Goal: Information Seeking & Learning: Learn about a topic

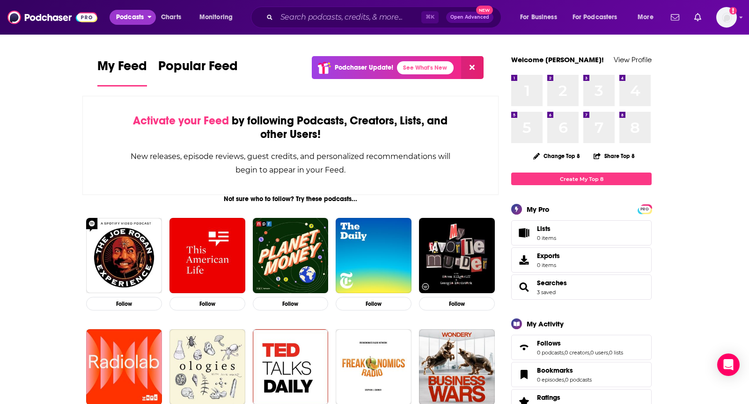
click at [148, 20] on button "Podcasts" at bounding box center [133, 17] width 46 height 15
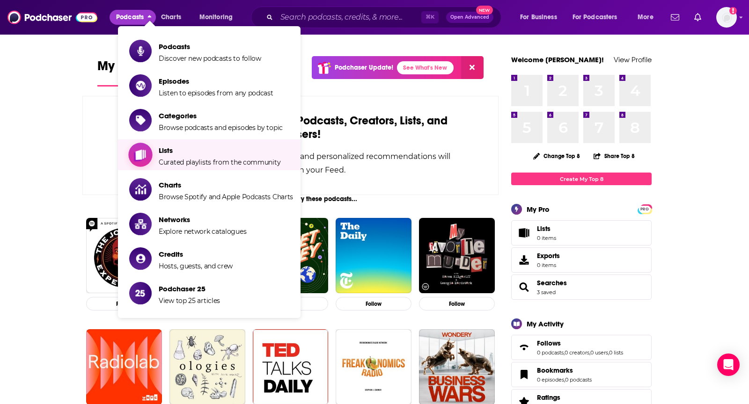
click at [186, 154] on span "Lists" at bounding box center [220, 150] width 122 height 9
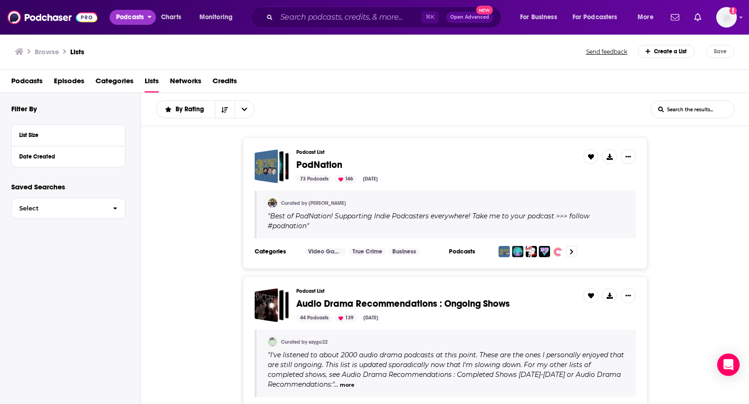
click at [124, 15] on span "Podcasts" at bounding box center [130, 17] width 28 height 13
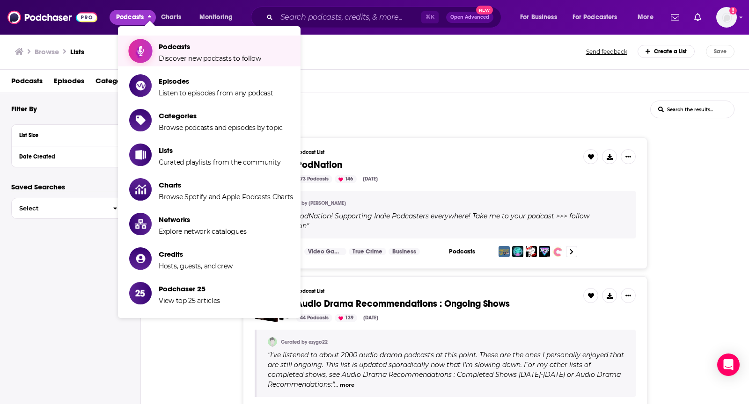
click at [165, 56] on span "Discover new podcasts to follow" at bounding box center [210, 58] width 102 height 8
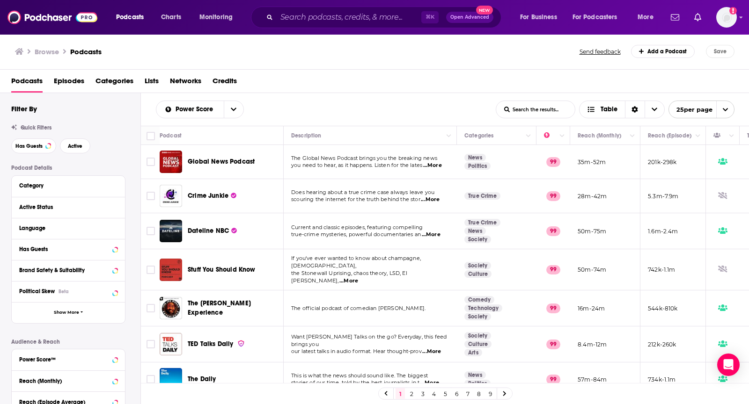
click at [127, 88] on span "Categories" at bounding box center [114, 82] width 38 height 19
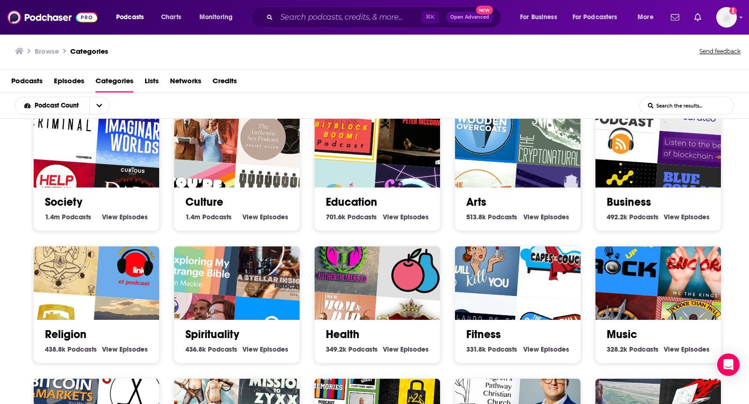
scroll to position [220, 0]
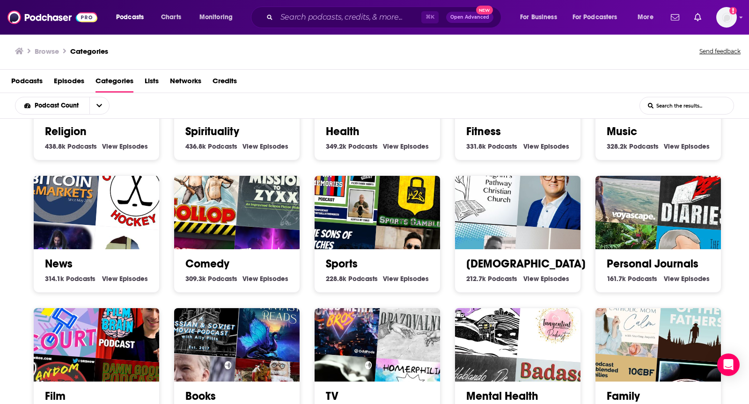
click at [389, 241] on img "ANDRES MOTTA" at bounding box center [411, 266] width 80 height 80
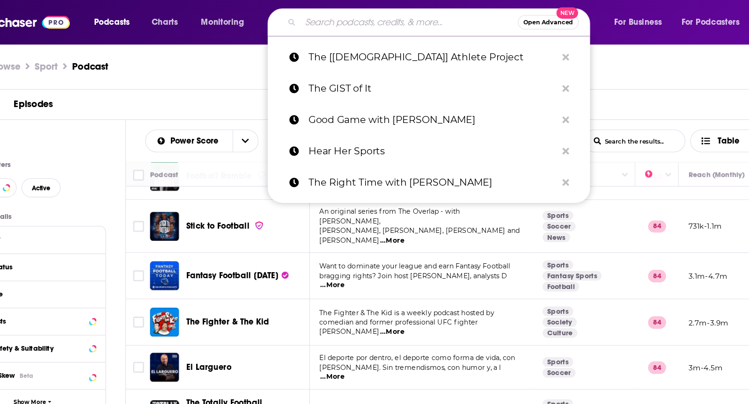
click at [299, 15] on input "Search podcasts, credits, & more..." at bounding box center [361, 17] width 168 height 15
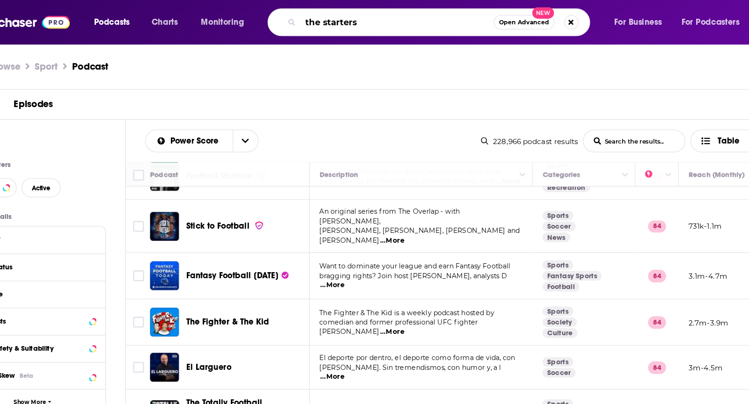
type input "the starters"
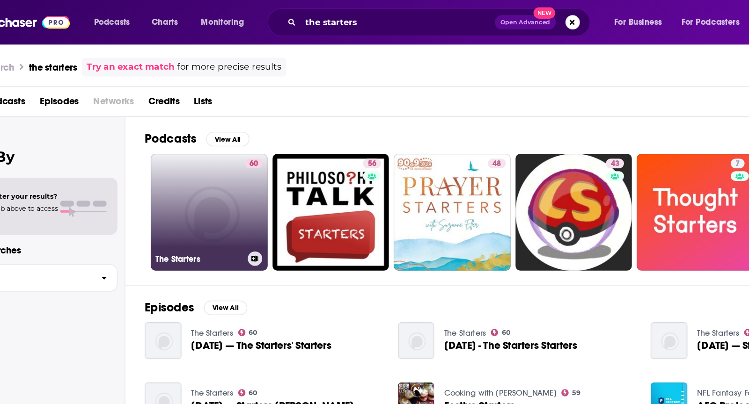
click at [230, 143] on link "60 The Starters" at bounding box center [205, 164] width 91 height 91
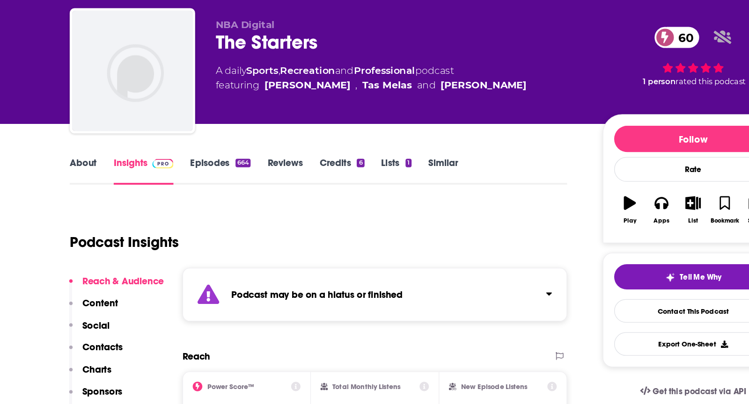
click at [108, 189] on link "About" at bounding box center [107, 189] width 21 height 22
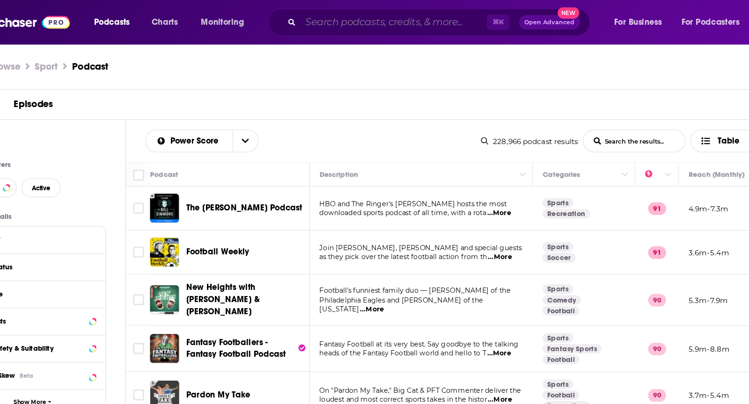
click at [311, 22] on input "Search podcasts, credits, & more..." at bounding box center [349, 17] width 145 height 15
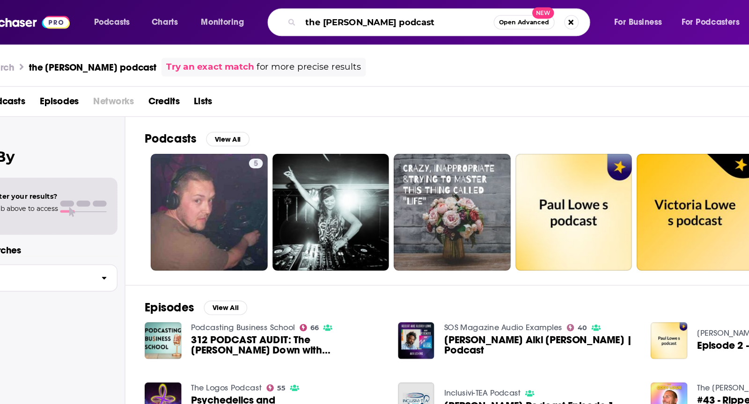
click at [322, 20] on input "the [PERSON_NAME] podcast" at bounding box center [352, 17] width 150 height 15
paste input "7PM in [GEOGRAPHIC_DATA] with [PERSON_NAME]"
type input "7PM in [GEOGRAPHIC_DATA] with [PERSON_NAME]"
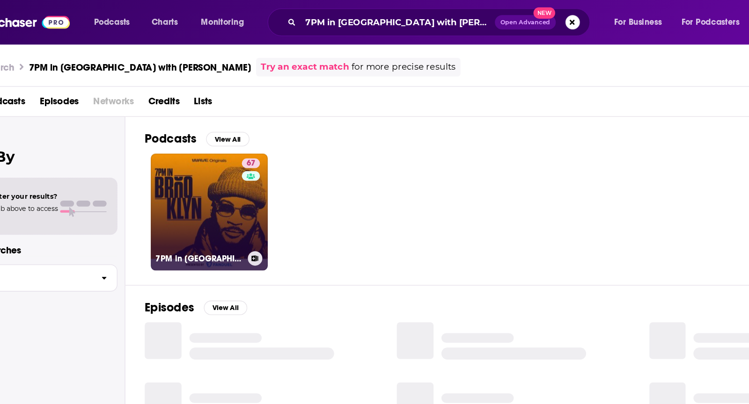
click at [201, 167] on link "67 7PM in [GEOGRAPHIC_DATA] with [PERSON_NAME]" at bounding box center [205, 164] width 91 height 91
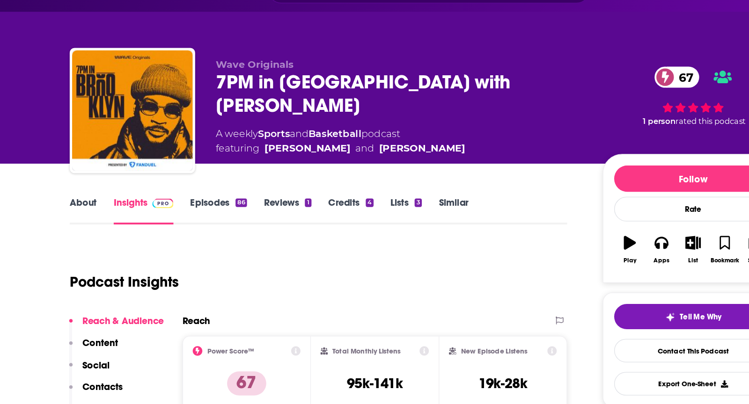
click at [110, 189] on link "About" at bounding box center [107, 189] width 21 height 22
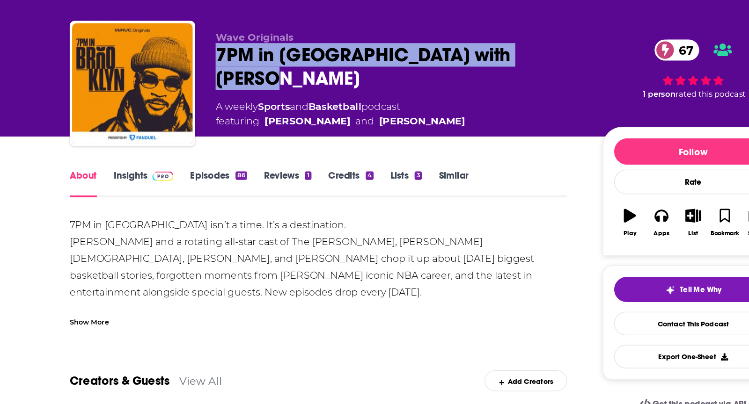
drag, startPoint x: 473, startPoint y: 88, endPoint x: 204, endPoint y: 88, distance: 269.6
click at [204, 88] on div "Wave Originals 7PM in [GEOGRAPHIC_DATA] with [PERSON_NAME] 67 A weekly Sports a…" at bounding box center [374, 113] width 554 height 101
copy h1 "7PM in [GEOGRAPHIC_DATA] with [PERSON_NAME]"
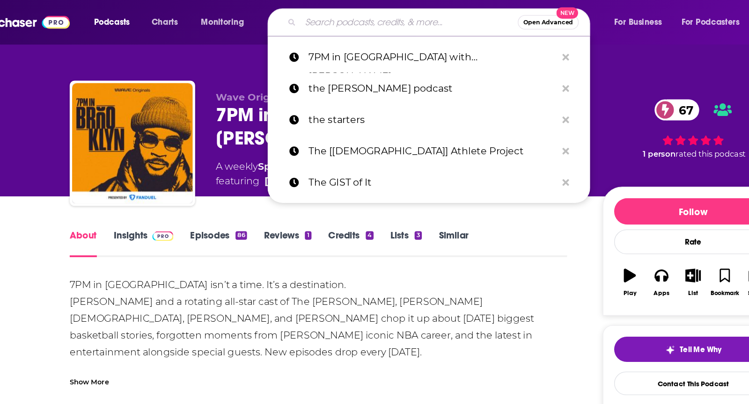
click at [351, 18] on input "Search podcasts, credits, & more..." at bounding box center [361, 17] width 168 height 15
paste input "7PM in [GEOGRAPHIC_DATA] with [PERSON_NAME] The [PERSON_NAME] Show with [PERSON…"
type input "7PM in [GEOGRAPHIC_DATA] with [PERSON_NAME] The [PERSON_NAME] Show with [PERSON…"
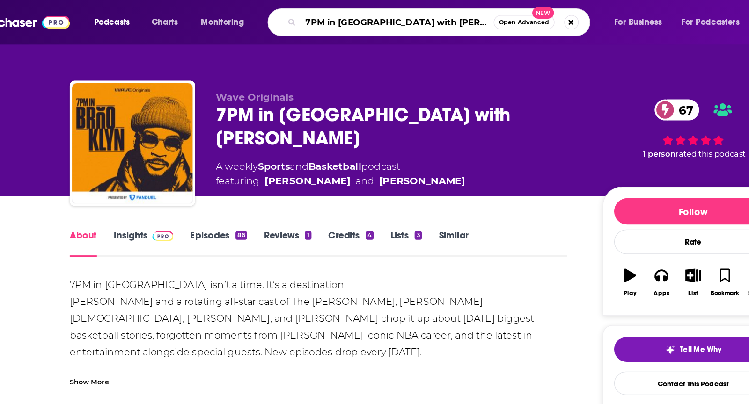
scroll to position [0, 313]
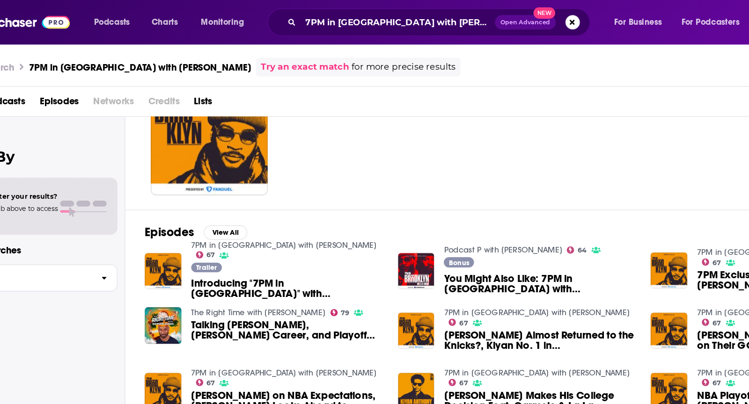
scroll to position [69, 0]
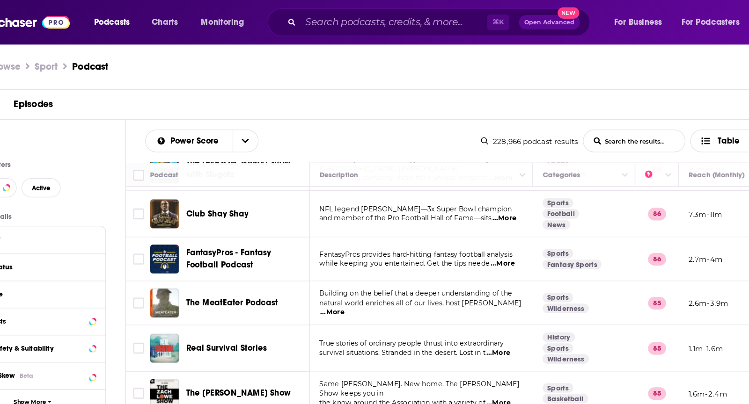
scroll to position [429, 0]
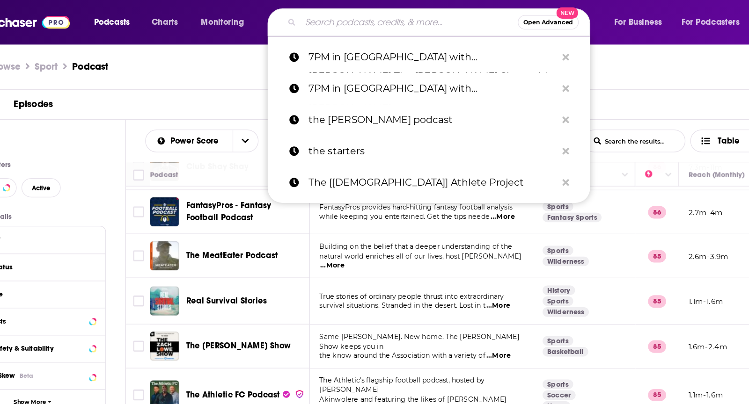
click at [346, 19] on input "Search podcasts, credits, & more..." at bounding box center [361, 17] width 168 height 15
paste input "Big Shot [PERSON_NAME] Pod with [PERSON_NAME]"
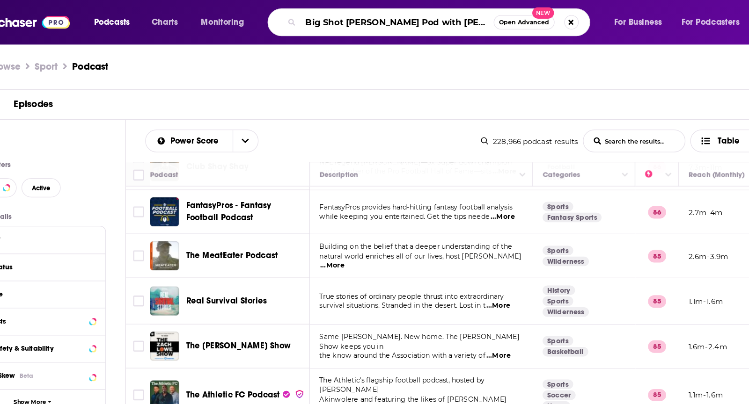
type input "Big Shot [PERSON_NAME] Pod with [PERSON_NAME]"
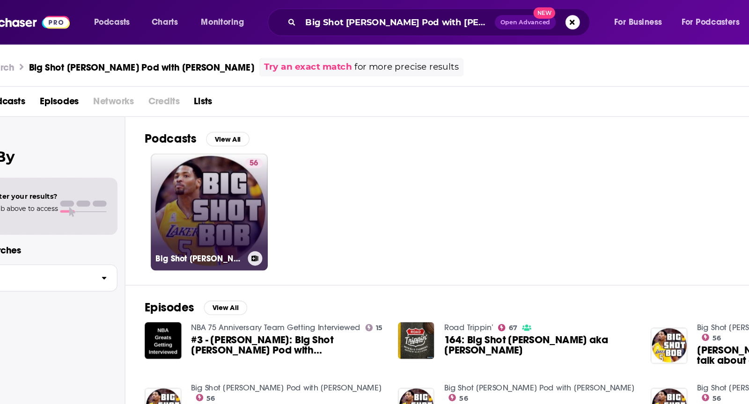
click at [219, 150] on link "56 Big Shot [PERSON_NAME] Pod with [PERSON_NAME]" at bounding box center [205, 164] width 91 height 91
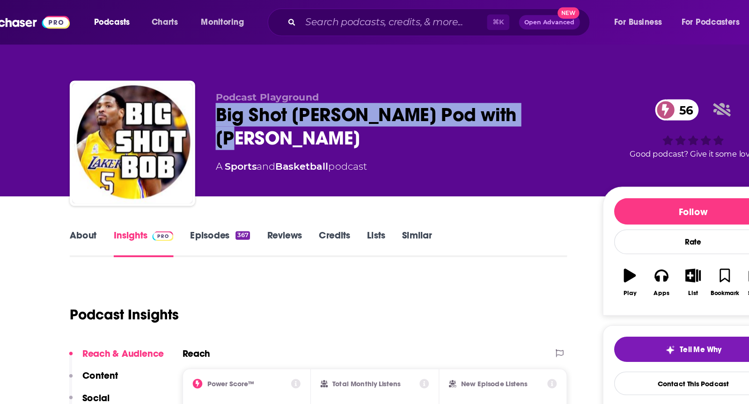
drag, startPoint x: 465, startPoint y: 88, endPoint x: 213, endPoint y: 94, distance: 252.3
click at [213, 94] on div "Big Shot [PERSON_NAME] Pod with [PERSON_NAME] 56" at bounding box center [353, 98] width 285 height 37
copy h2 "Big Shot [PERSON_NAME] Pod with [PERSON_NAME]"
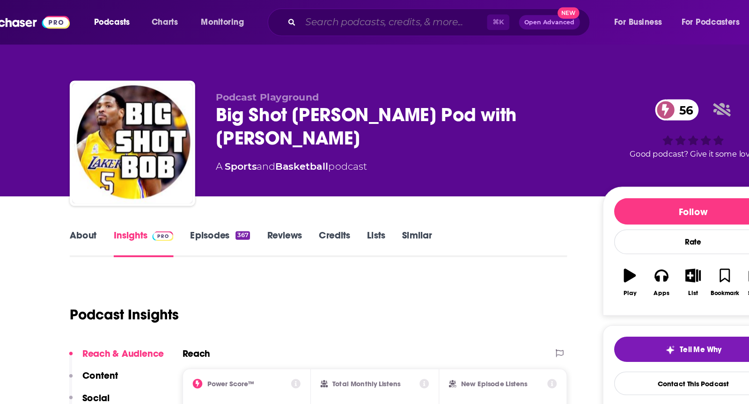
click at [291, 18] on input "Search podcasts, credits, & more..." at bounding box center [349, 17] width 145 height 15
paste input "Big Shot [PERSON_NAME] Pod with [PERSON_NAME]"
type input "Big Shot [PERSON_NAME] Pod with [PERSON_NAME]"
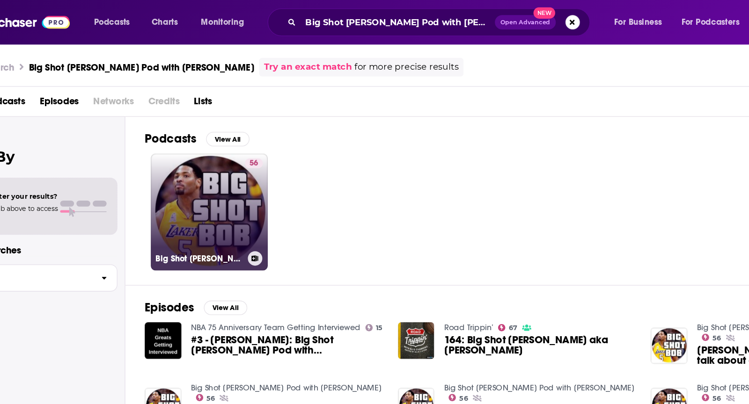
click at [222, 132] on link "56 Big Shot [PERSON_NAME] Pod with [PERSON_NAME]" at bounding box center [205, 164] width 91 height 91
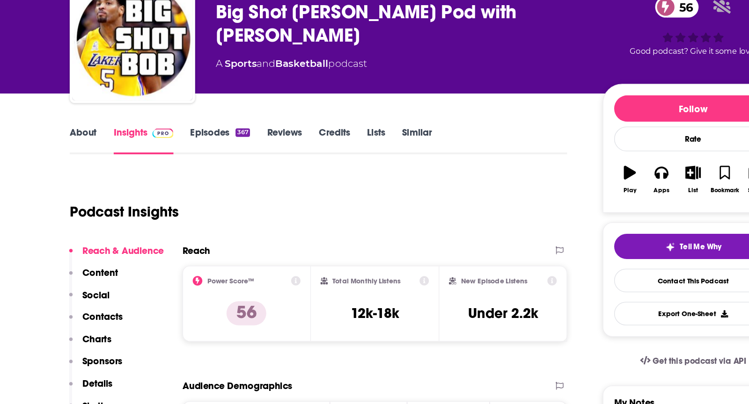
click at [128, 325] on p "Contacts" at bounding box center [122, 326] width 31 height 9
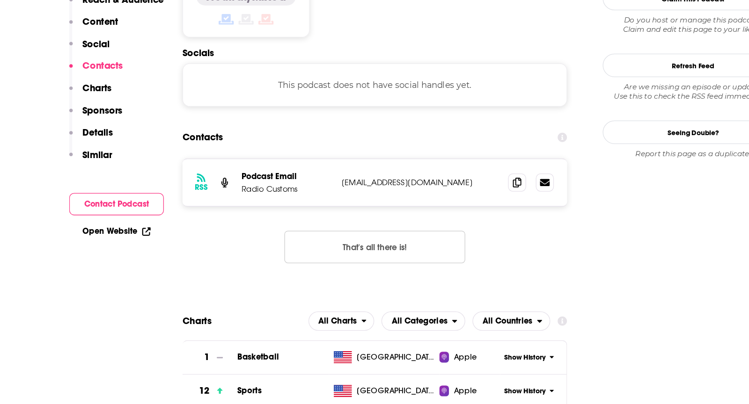
scroll to position [729, 0]
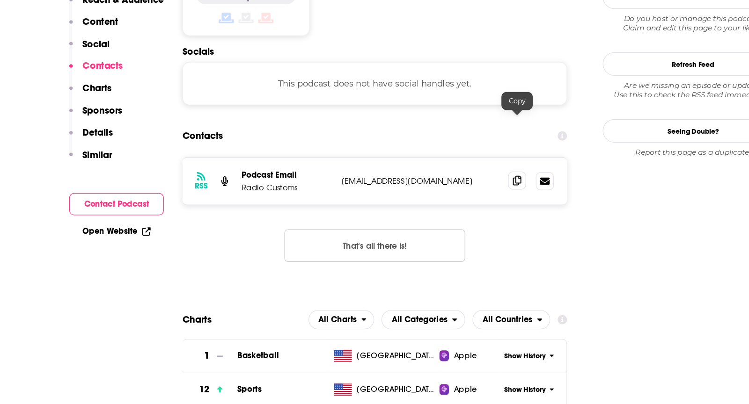
click at [446, 216] on icon at bounding box center [444, 219] width 7 height 7
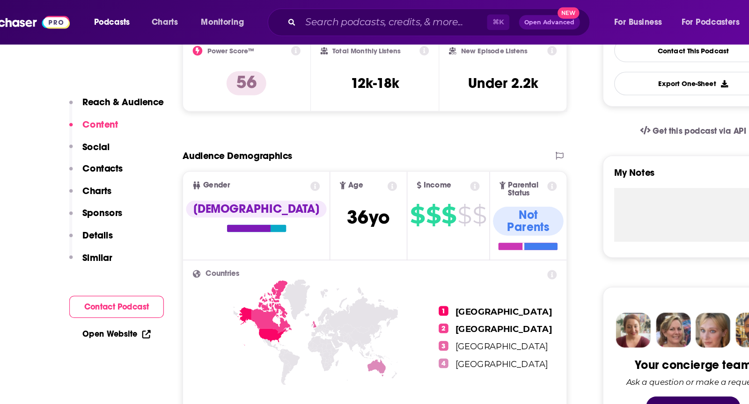
scroll to position [211, 0]
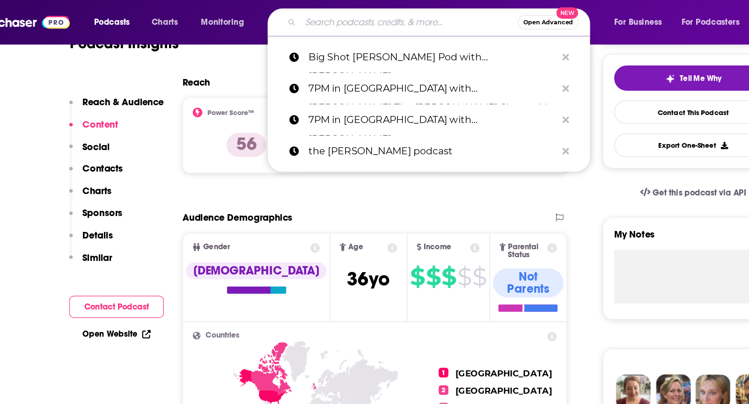
click at [305, 23] on input "Search podcasts, credits, & more..." at bounding box center [361, 17] width 168 height 15
paste input "Hoops Tonight with [PERSON_NAME]"
type input "Hoops Tonight with [PERSON_NAME]"
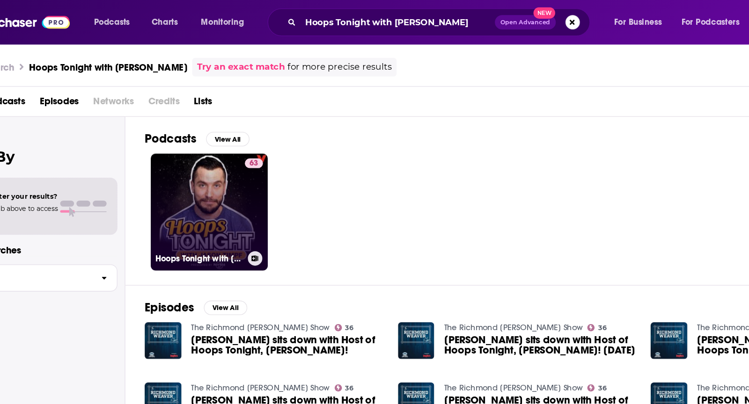
click at [244, 152] on div "63" at bounding box center [240, 159] width 14 height 72
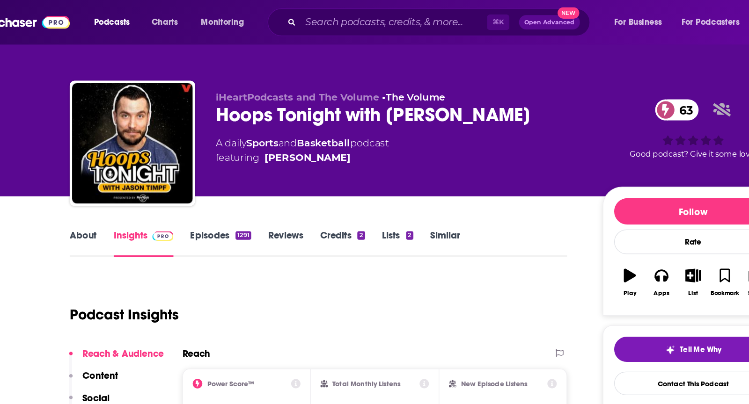
click at [106, 188] on link "About" at bounding box center [107, 189] width 21 height 22
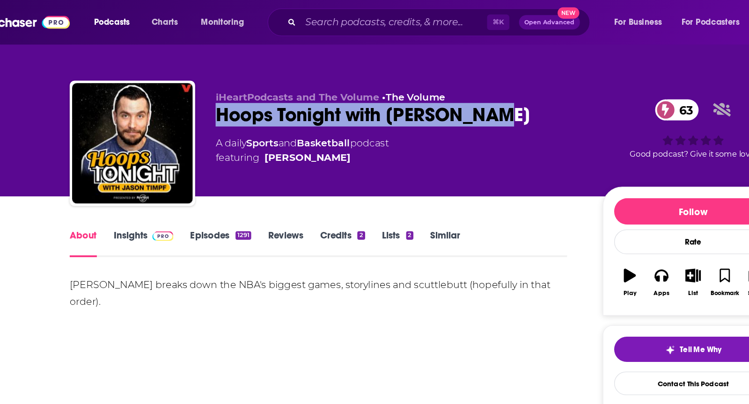
drag, startPoint x: 428, startPoint y: 87, endPoint x: 209, endPoint y: 88, distance: 218.6
click at [209, 88] on div "iHeartPodcasts and The Volume • The Volume Hoops Tonight with [PERSON_NAME] 63 …" at bounding box center [374, 113] width 554 height 101
copy h1 "Hoops Tonight with [PERSON_NAME]"
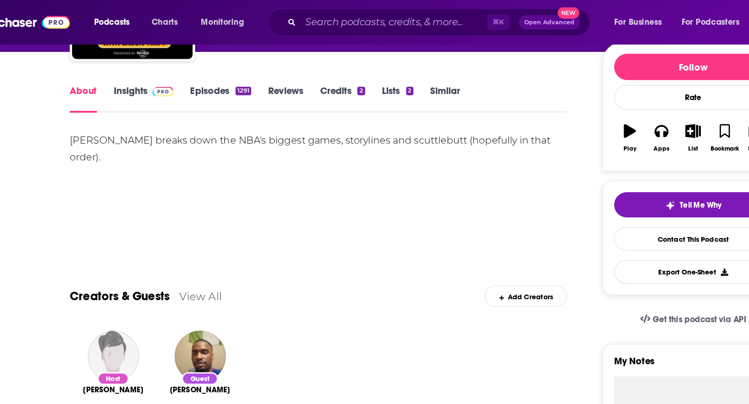
scroll to position [2, 0]
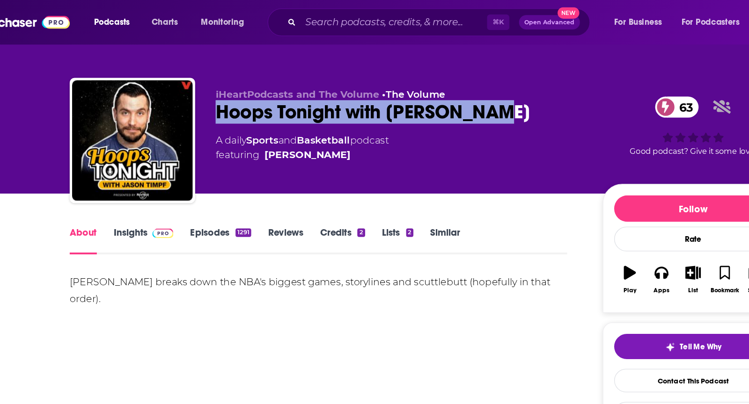
click at [158, 182] on span at bounding box center [168, 180] width 20 height 9
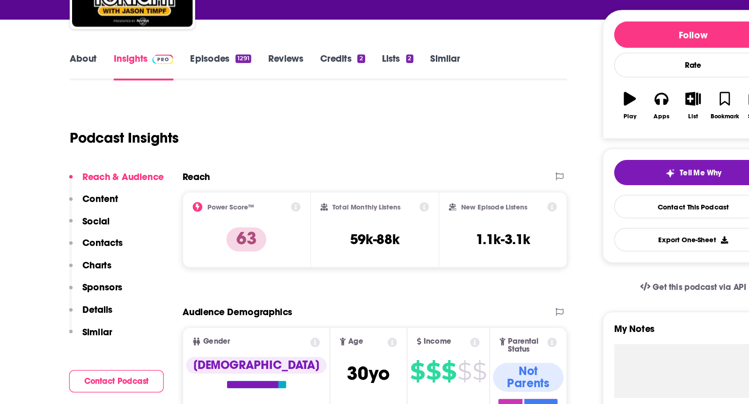
click at [125, 279] on p "Contacts" at bounding box center [122, 279] width 31 height 9
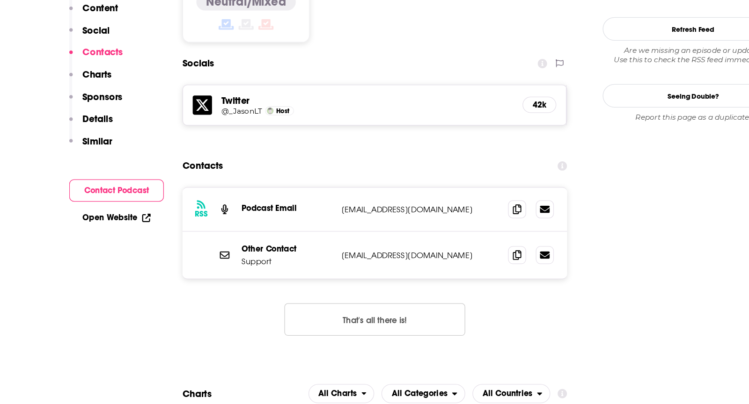
scroll to position [759, 0]
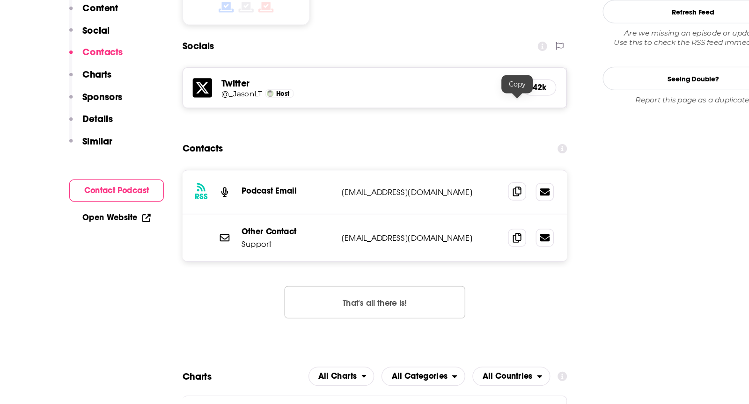
click at [442, 235] on icon at bounding box center [444, 238] width 7 height 7
